Goal: Task Accomplishment & Management: Manage account settings

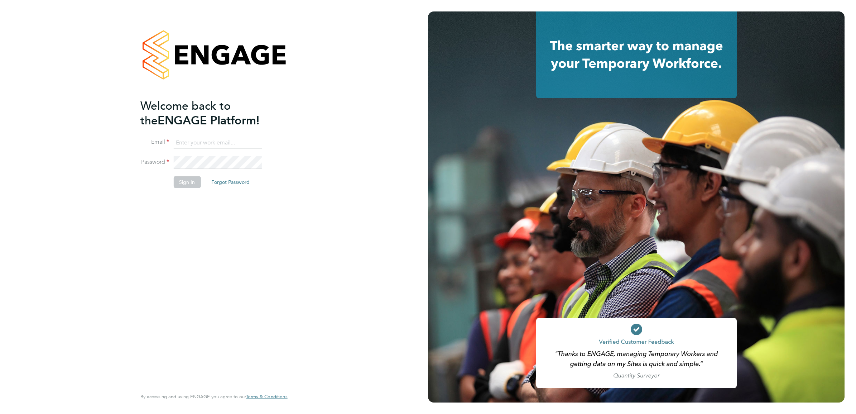
type input "[PERSON_NAME][EMAIL_ADDRESS][PERSON_NAME][DOMAIN_NAME]"
click at [190, 180] on button "Sign In" at bounding box center [186, 181] width 27 height 11
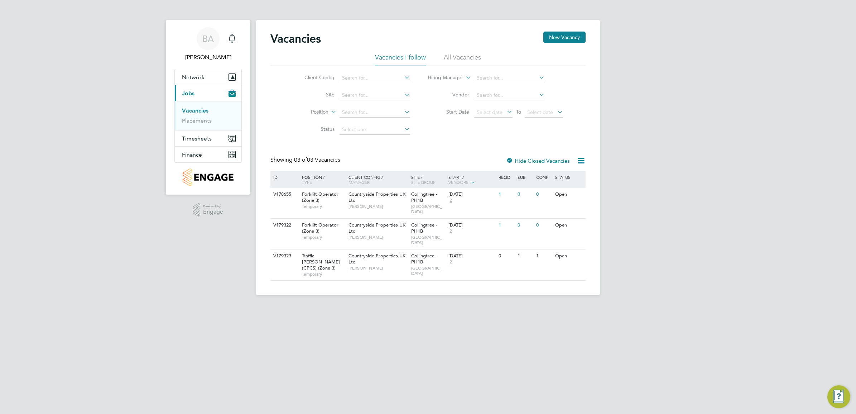
click at [511, 160] on div at bounding box center [509, 161] width 7 height 7
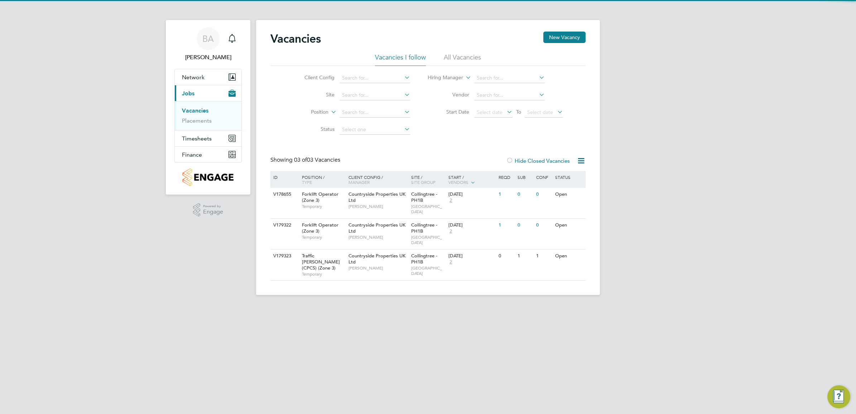
click at [509, 159] on div at bounding box center [509, 161] width 7 height 7
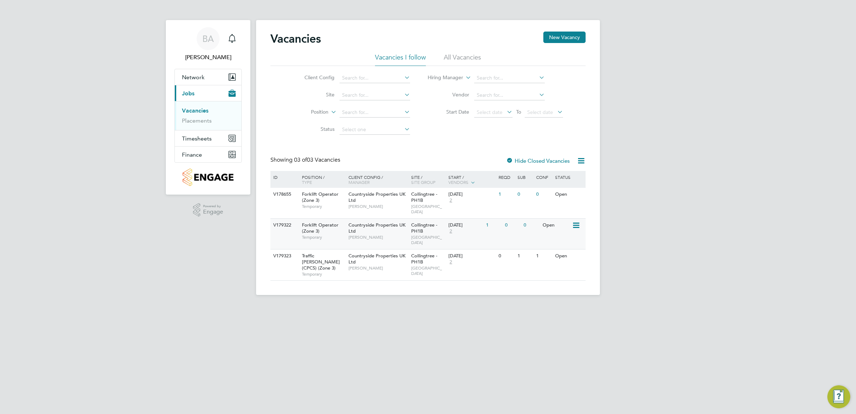
click at [346, 243] on div "Forklift Operator (Zone 3) Temporary" at bounding box center [321, 230] width 50 height 25
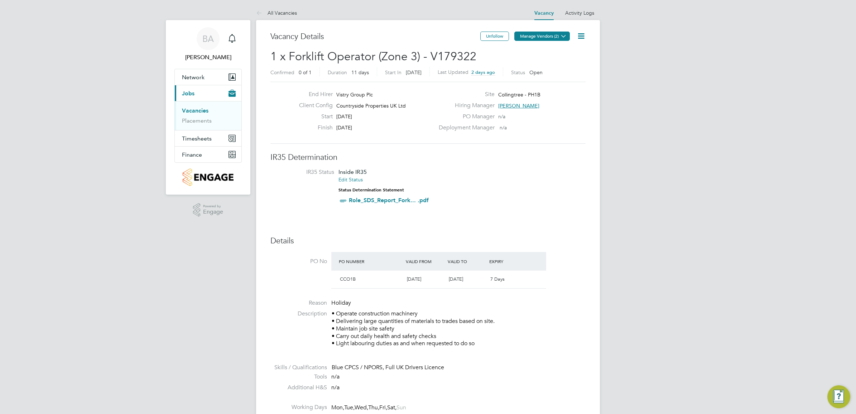
click at [553, 40] on button "Manage Vendors (2)" at bounding box center [541, 36] width 55 height 9
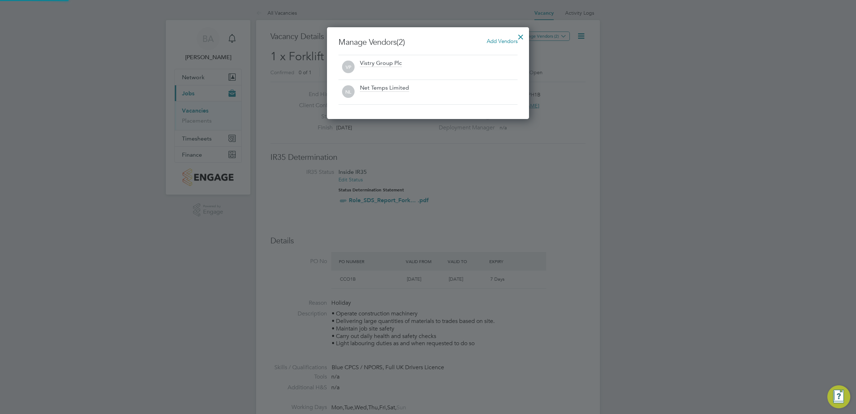
scroll to position [92, 202]
click at [649, 140] on div at bounding box center [428, 207] width 856 height 414
click at [518, 29] on div at bounding box center [520, 35] width 13 height 13
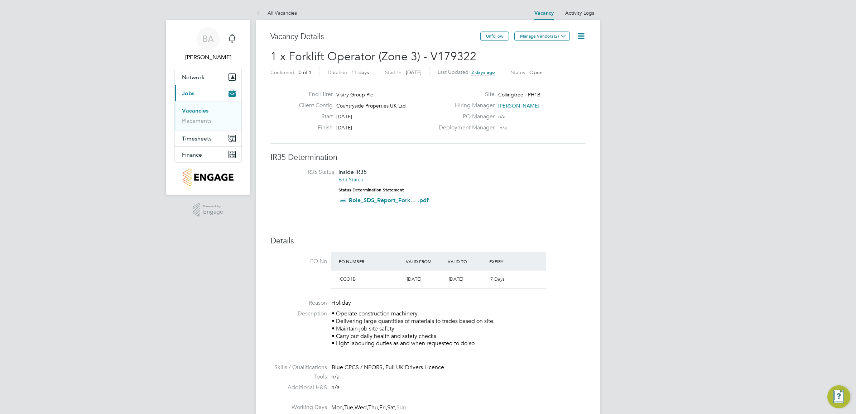
click at [582, 32] on icon at bounding box center [580, 36] width 9 height 9
click at [559, 52] on li "Edit Vacancy e" at bounding box center [563, 53] width 42 height 10
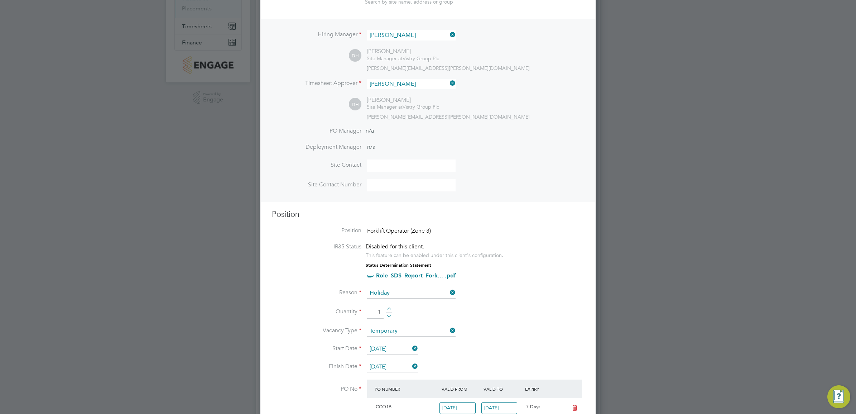
scroll to position [134, 0]
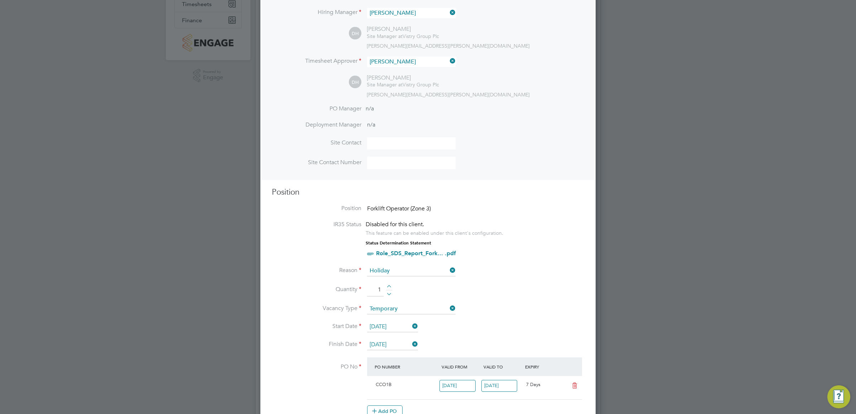
click at [389, 287] on div at bounding box center [389, 287] width 6 height 5
type input "2"
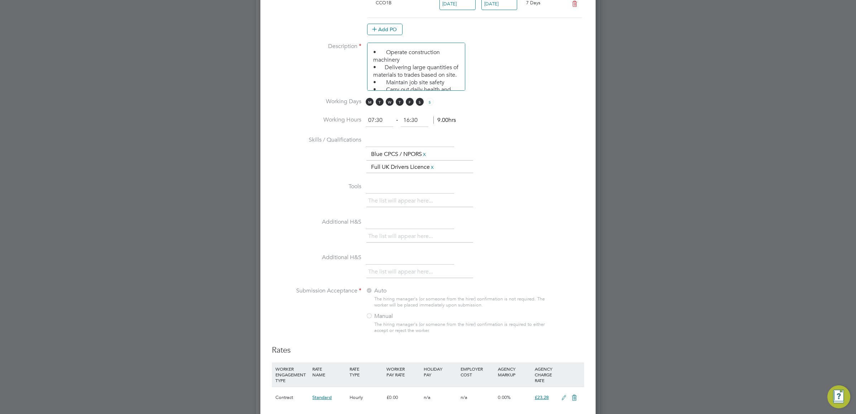
scroll to position [563, 0]
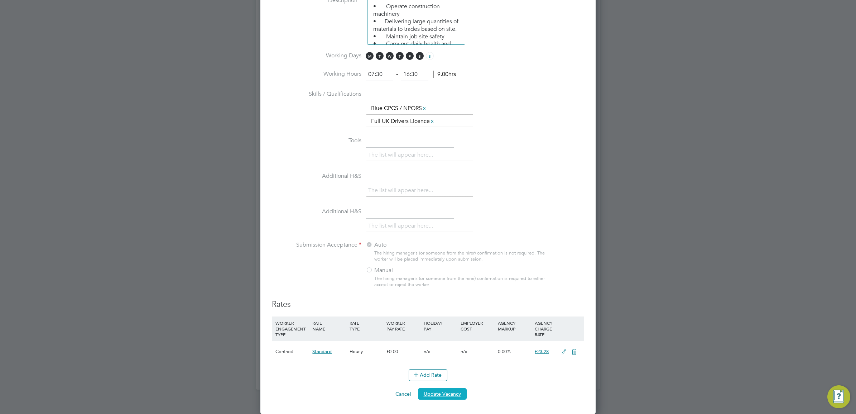
click at [448, 391] on button "Update Vacancy" at bounding box center [442, 393] width 49 height 11
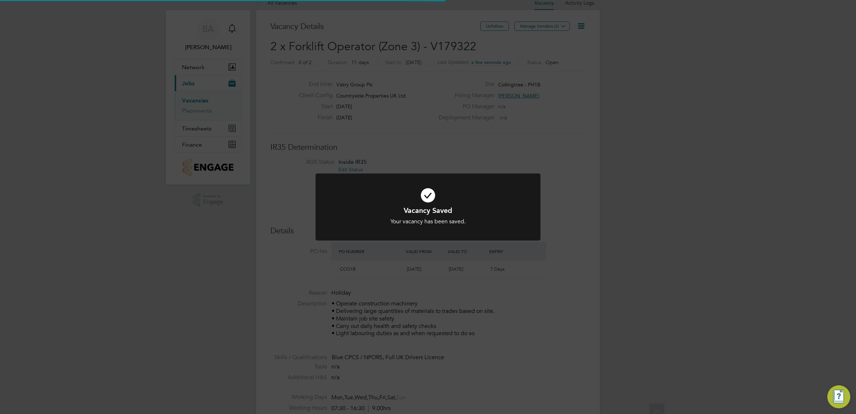
scroll to position [0, 0]
click at [720, 137] on div "Vacancy Saved Your vacancy has been saved. Cancel Okay" at bounding box center [428, 207] width 856 height 414
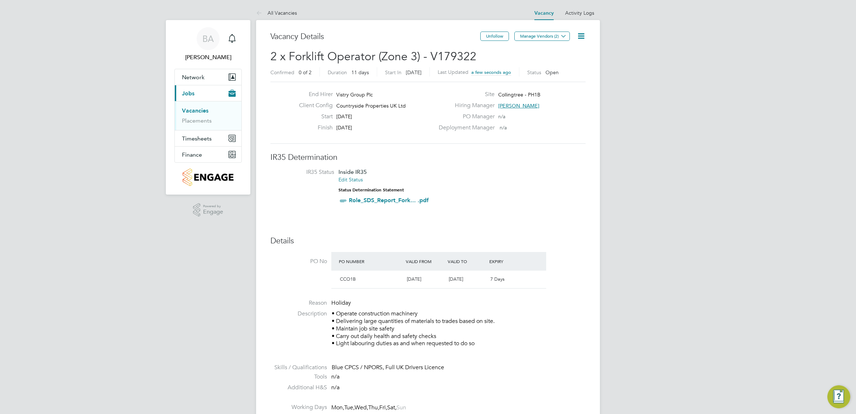
drag, startPoint x: 719, startPoint y: 149, endPoint x: 722, endPoint y: 141, distance: 9.1
drag, startPoint x: 722, startPoint y: 141, endPoint x: 695, endPoint y: 174, distance: 42.8
drag, startPoint x: 535, startPoint y: 208, endPoint x: 769, endPoint y: 251, distance: 238.5
